Goal: Transaction & Acquisition: Purchase product/service

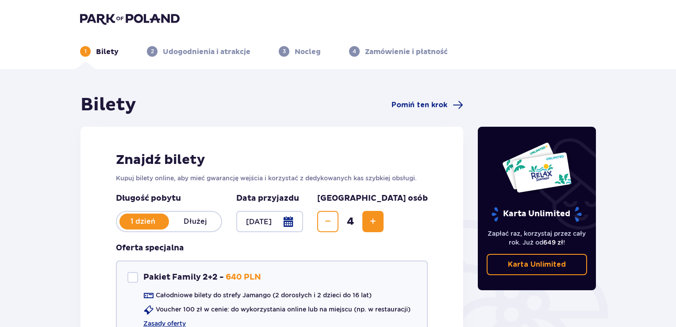
scroll to position [89, 0]
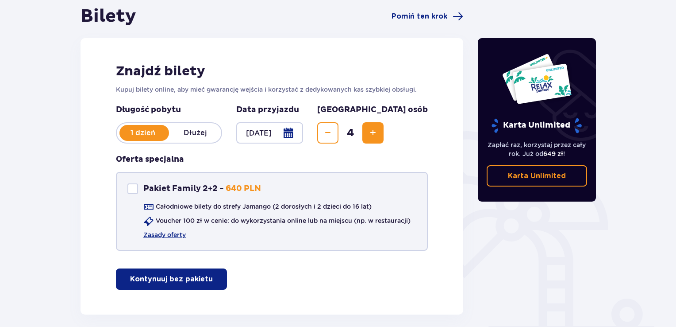
click at [135, 189] on div at bounding box center [132, 188] width 11 height 11
checkbox input "true"
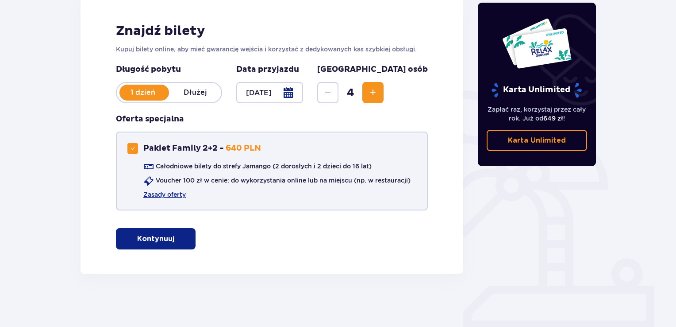
scroll to position [129, 0]
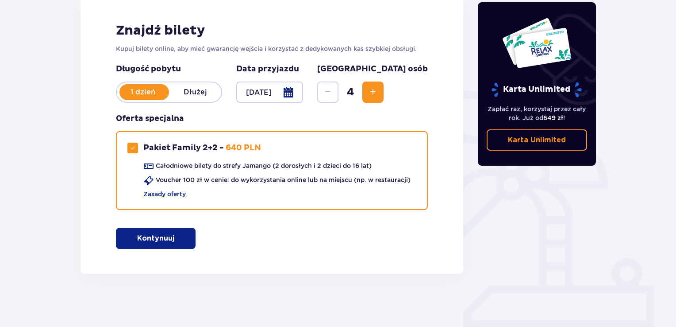
click at [164, 238] on p "Kontynuuj" at bounding box center [155, 238] width 37 height 10
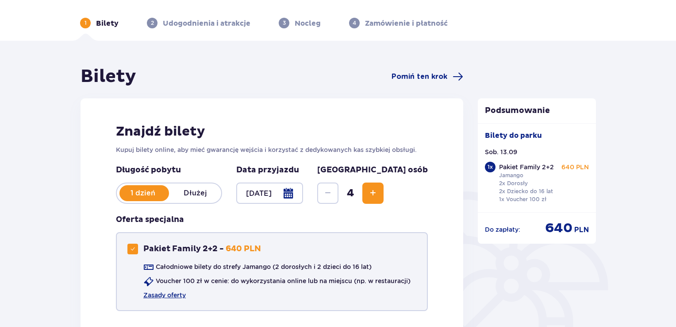
scroll to position [0, 0]
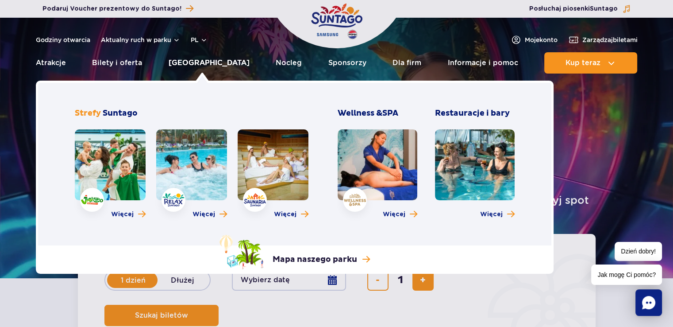
click at [191, 62] on link "[GEOGRAPHIC_DATA]" at bounding box center [209, 62] width 81 height 21
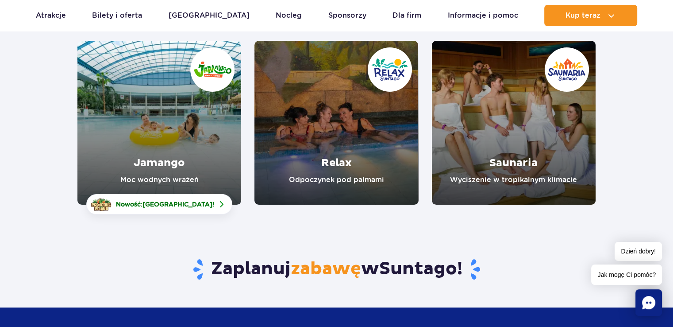
scroll to position [133, 0]
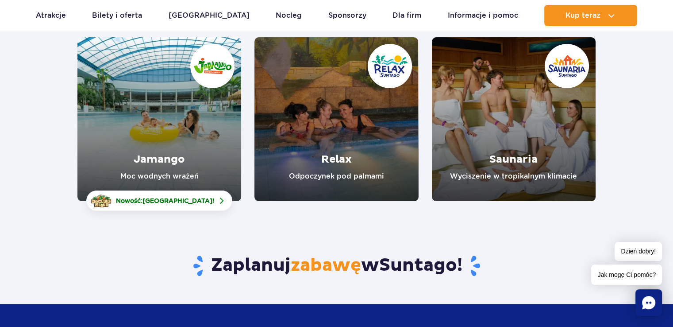
click at [174, 124] on link "Jamango" at bounding box center [159, 119] width 164 height 164
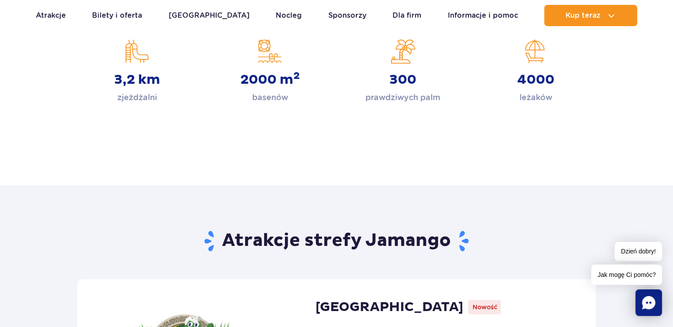
scroll to position [44, 0]
